Goal: Check status

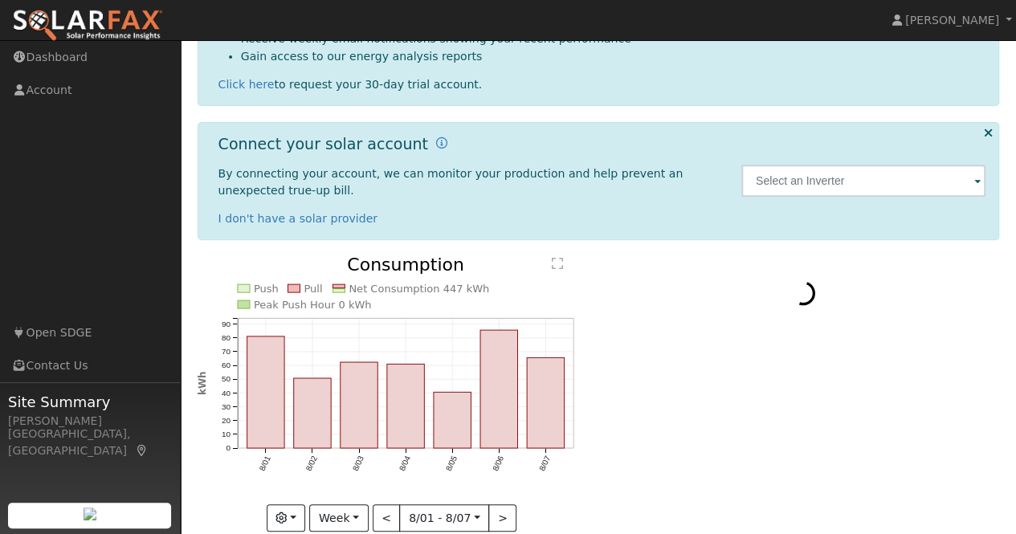
scroll to position [268, 0]
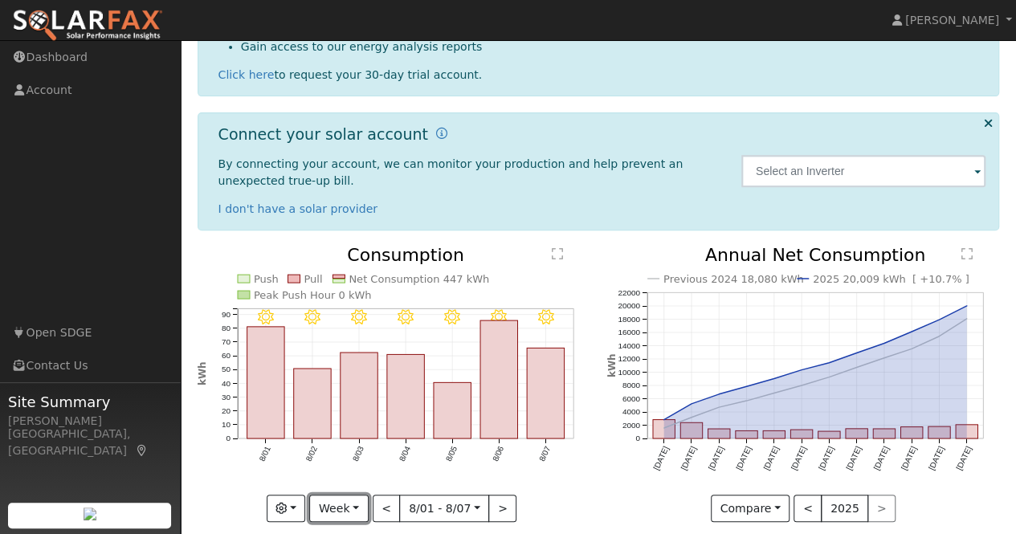
click at [339, 495] on button "Week" at bounding box center [338, 508] width 59 height 27
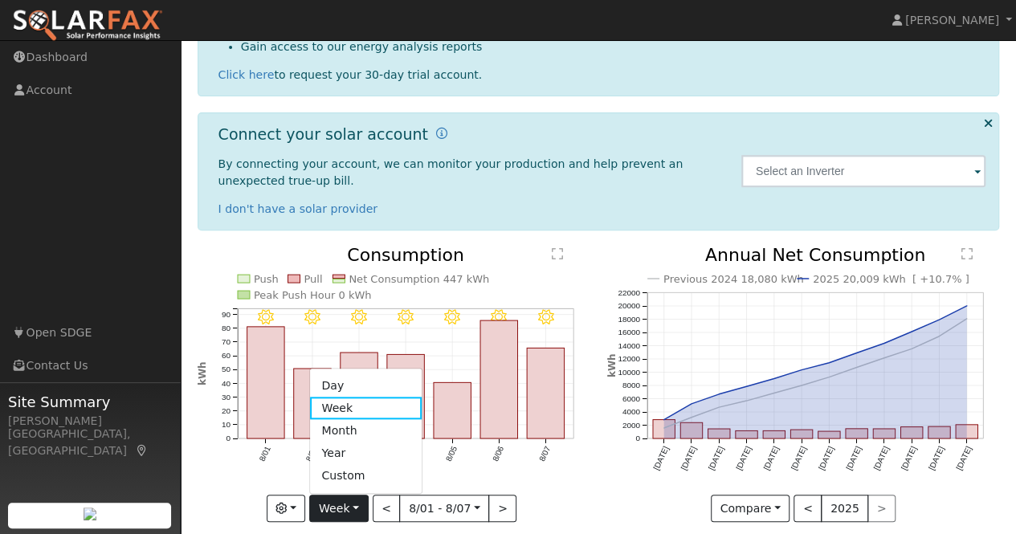
click at [371, 443] on link "Year" at bounding box center [366, 454] width 112 height 22
type input "2024-08-01"
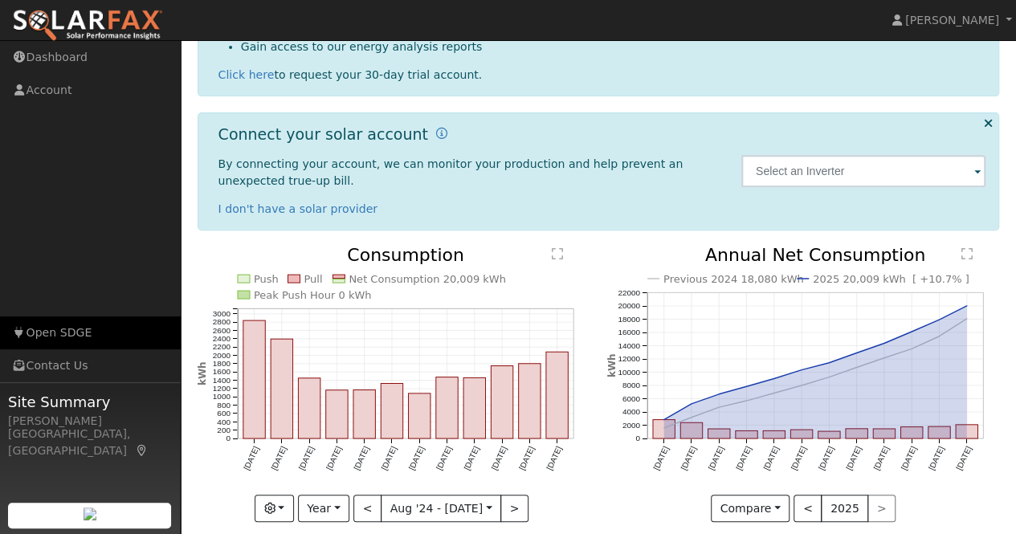
click at [80, 337] on link "Open SDGE" at bounding box center [90, 333] width 181 height 33
click at [429, 314] on icon "Push Pull Net Consumption 20,009 kWh Peak Push Hour 0 kWh Aug '24 Sep '24 Oct '…" at bounding box center [394, 383] width 393 height 272
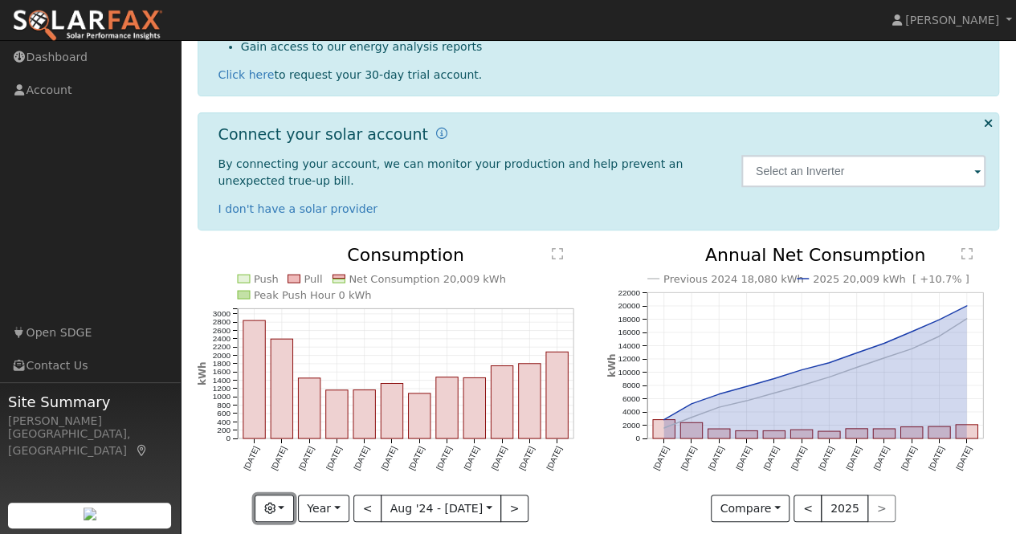
click at [284, 495] on button "button" at bounding box center [274, 508] width 39 height 27
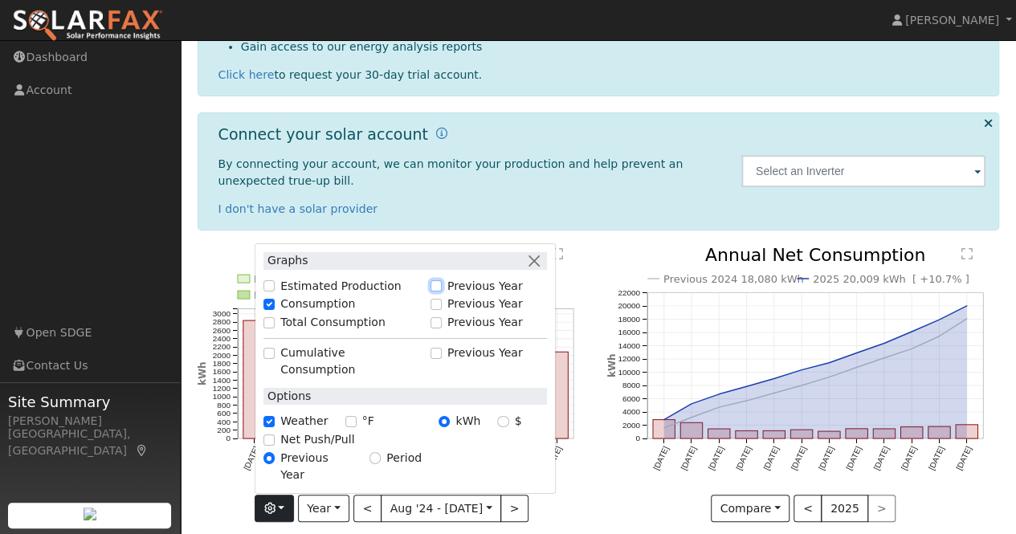
click at [442, 292] on input "Previous Year" at bounding box center [436, 285] width 11 height 11
checkbox input "true"
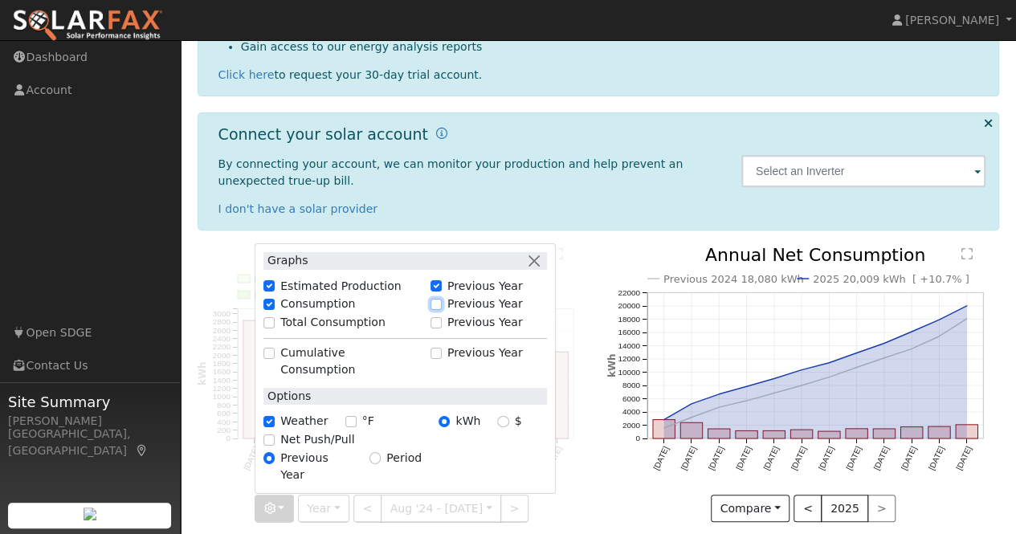
click at [442, 310] on input "Previous Year" at bounding box center [436, 304] width 11 height 11
checkbox input "true"
checkbox input "false"
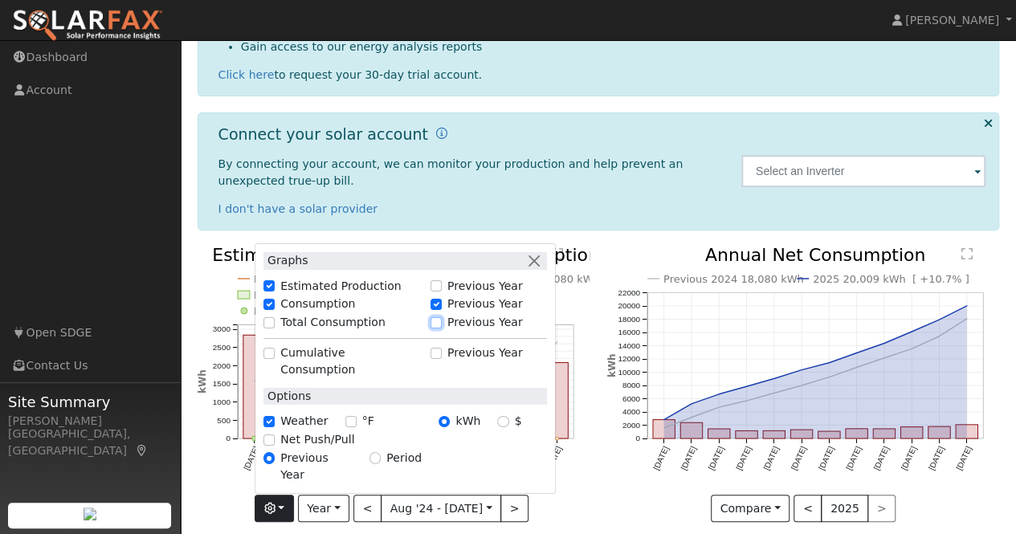
click at [442, 329] on input "Previous Year" at bounding box center [436, 322] width 11 height 11
checkbox input "true"
checkbox input "false"
checkbox input "true"
click at [588, 470] on icon "Estimated Production 0 kWh Net Consumption 2024 18,080 kWh Push Pull Total Cons…" at bounding box center [394, 391] width 393 height 288
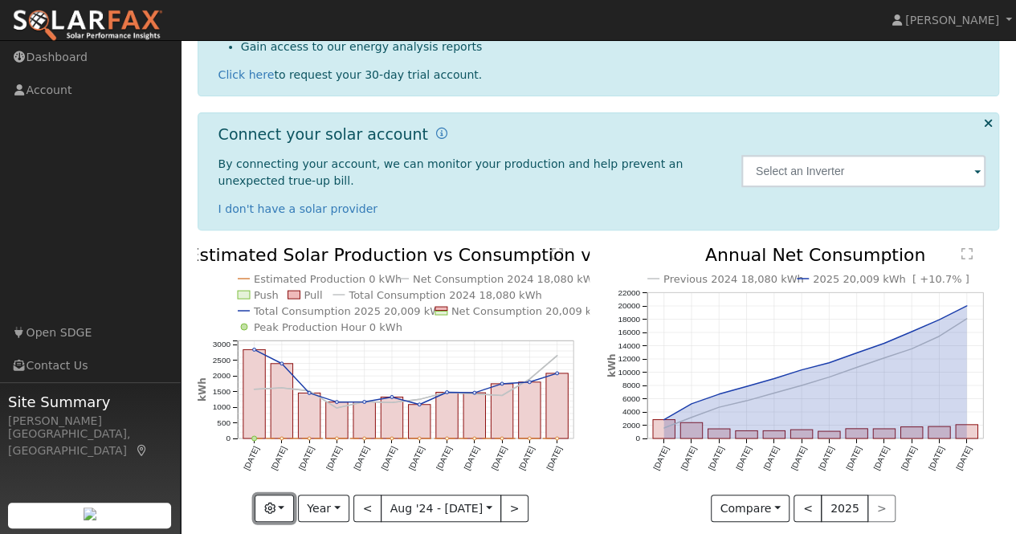
click at [276, 503] on icon "button" at bounding box center [269, 508] width 11 height 11
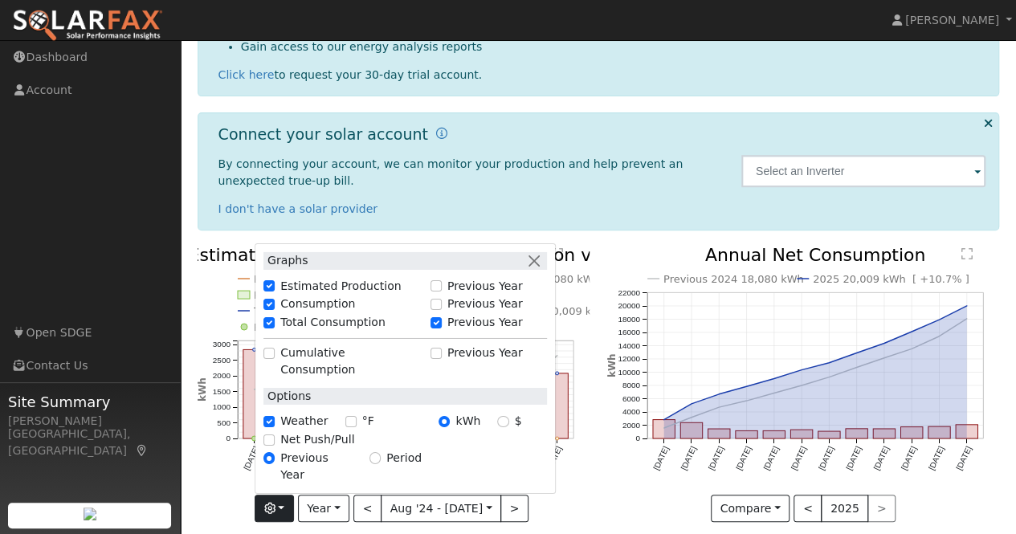
click at [285, 438] on div "Net Push/Pull" at bounding box center [406, 439] width 284 height 17
click at [275, 440] on input "Net Push/Pull" at bounding box center [269, 439] width 11 height 11
checkbox input "true"
click at [585, 494] on icon "Estimated Production 0 kWh Push Pull Net Consumption 20,009 kWh Total Consumpti…" at bounding box center [394, 387] width 393 height 280
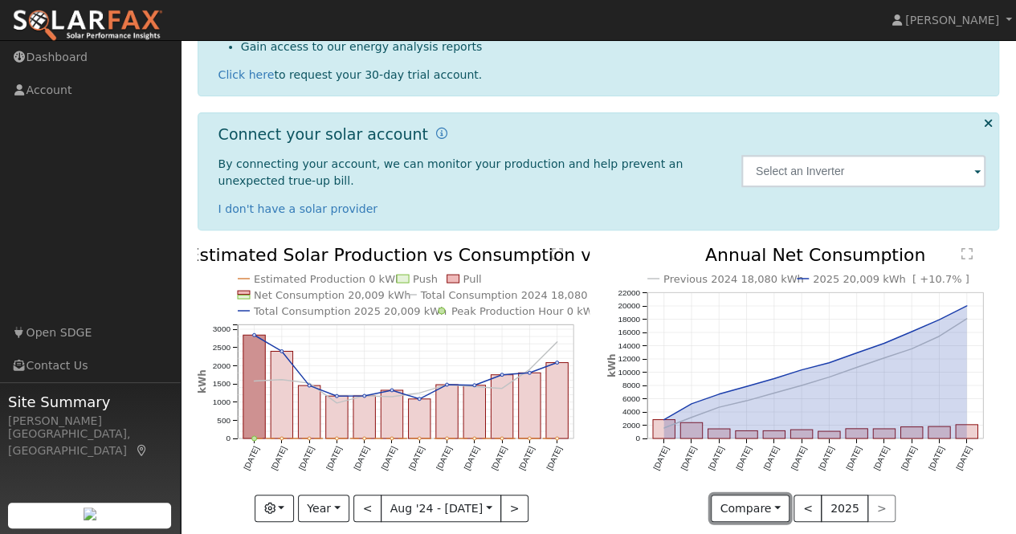
click at [750, 495] on button "Compare" at bounding box center [751, 508] width 80 height 27
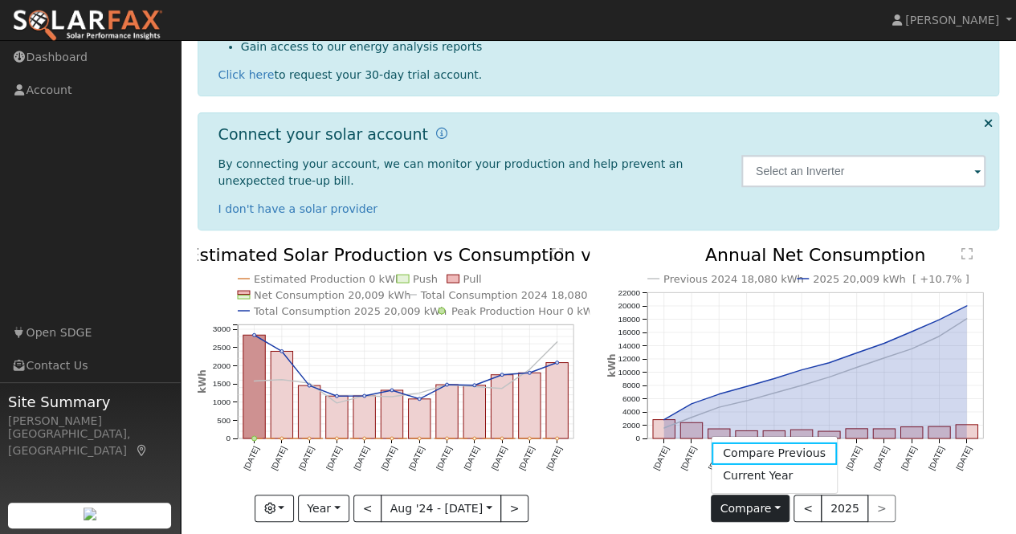
click at [776, 464] on link "Current Year" at bounding box center [774, 475] width 125 height 22
